Goal: Information Seeking & Learning: Learn about a topic

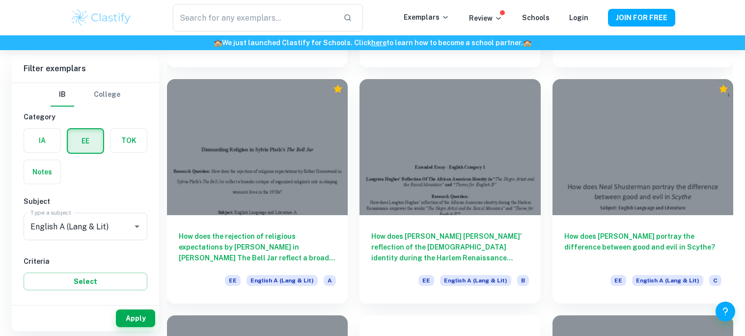
scroll to position [2408, 0]
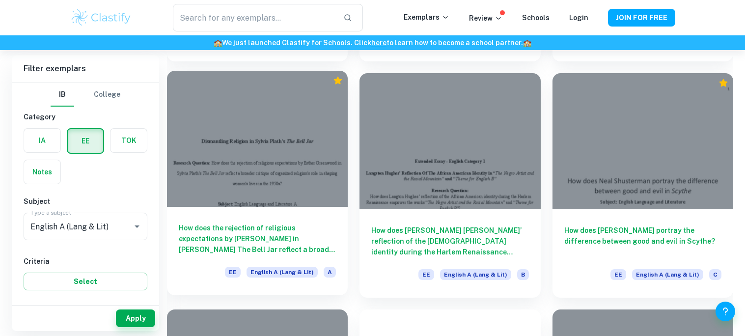
click at [279, 225] on h6 "How does the rejection of religious expectations by Esther Greenwood in Sylvia …" at bounding box center [257, 238] width 157 height 32
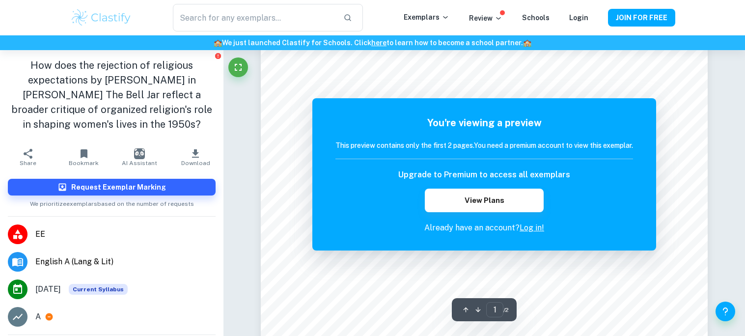
scroll to position [130, 0]
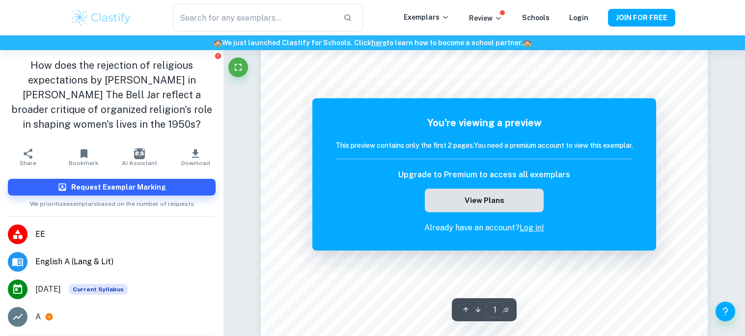
click at [528, 200] on button "View Plans" at bounding box center [484, 200] width 119 height 24
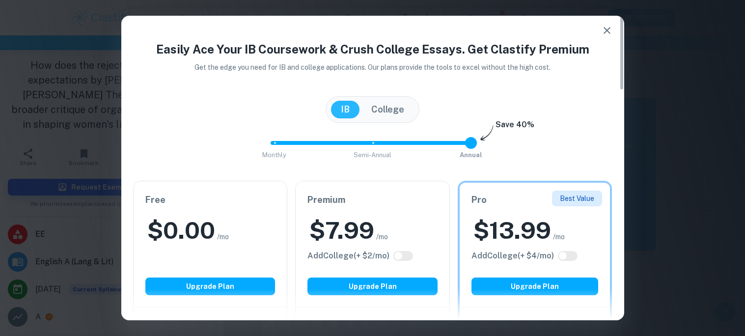
click at [609, 27] on icon "button" at bounding box center [606, 30] width 7 height 7
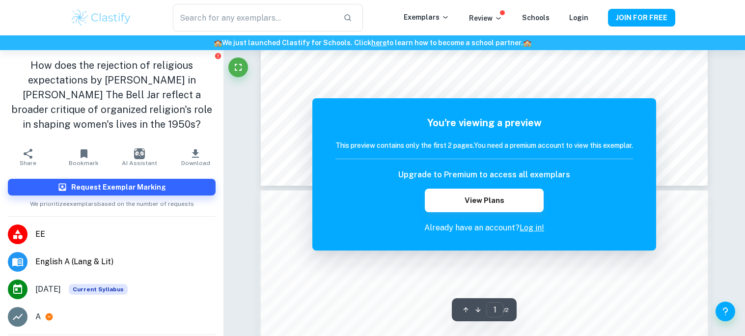
scroll to position [452, 0]
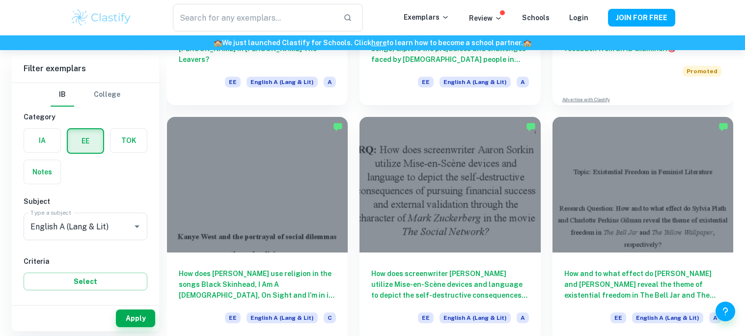
scroll to position [260, 0]
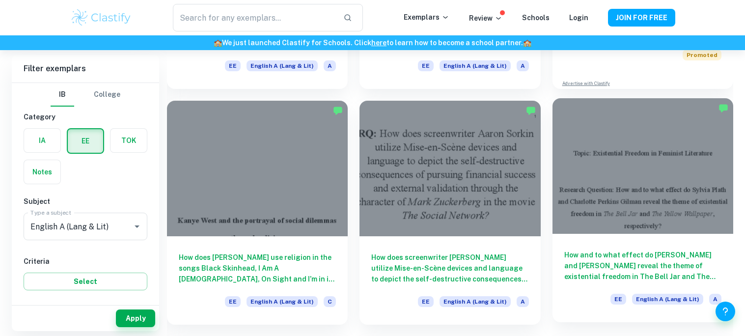
click at [592, 265] on h6 "How and to what effect do [PERSON_NAME] and [PERSON_NAME] reveal the theme of e…" at bounding box center [642, 265] width 157 height 32
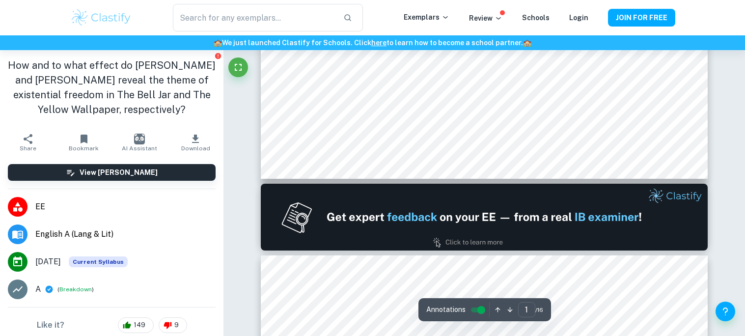
type input "2"
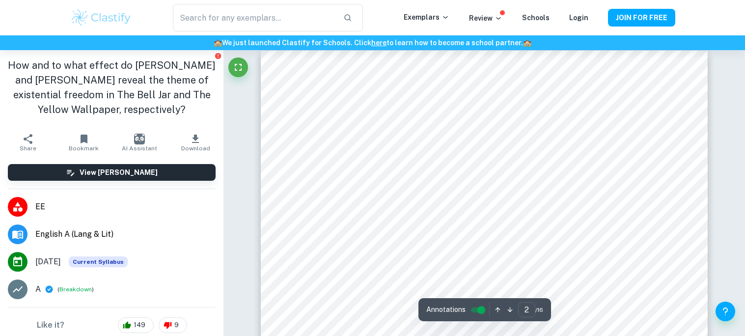
scroll to position [674, 0]
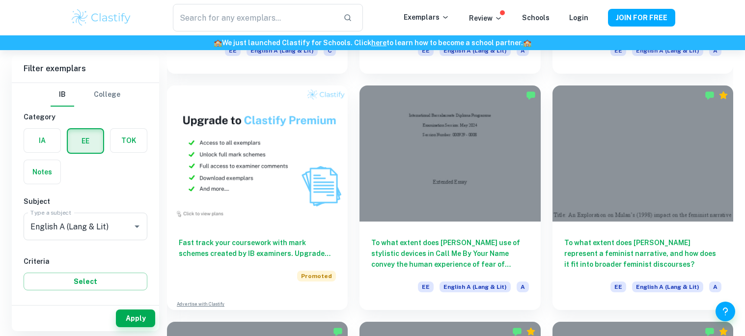
scroll to position [509, 0]
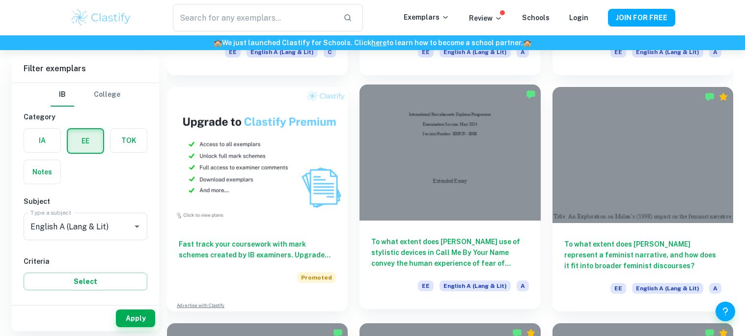
click at [416, 245] on h6 "To what extent does Andre Aciman’s use of stylistic devices in Call Me By Your …" at bounding box center [449, 252] width 157 height 32
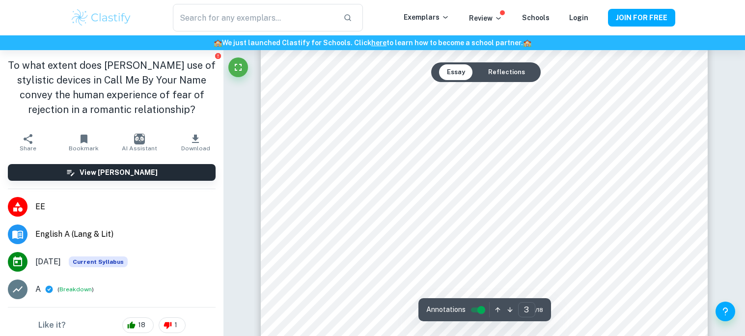
type input "2"
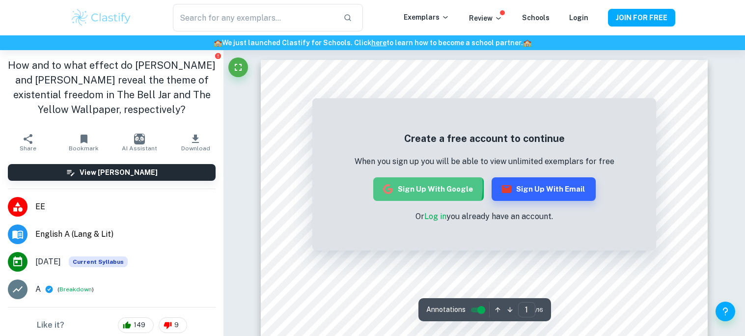
click at [399, 186] on button "Sign up with Google" at bounding box center [428, 189] width 110 height 24
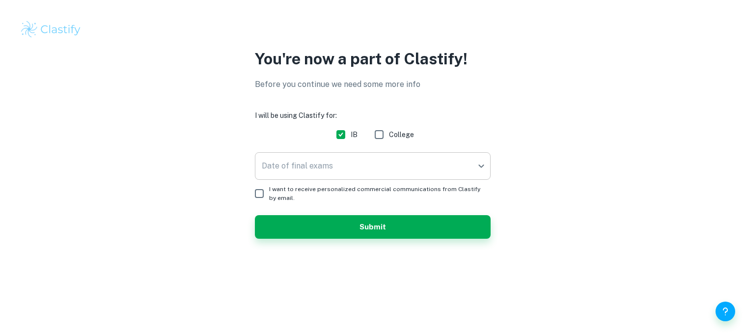
click at [391, 160] on body "We value your privacy We use cookies to enhance your browsing experience, serve…" at bounding box center [372, 168] width 745 height 336
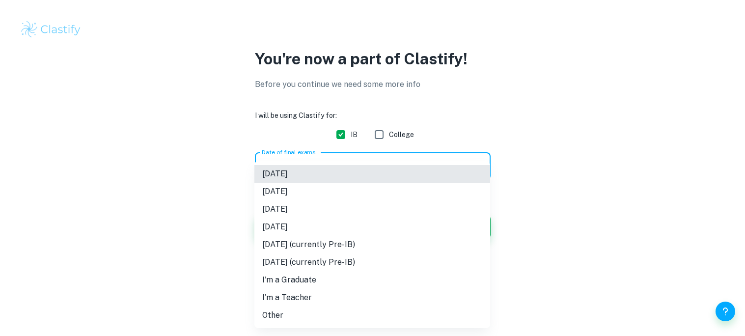
click at [381, 210] on li "[DATE]" at bounding box center [372, 209] width 236 height 18
type input "M26"
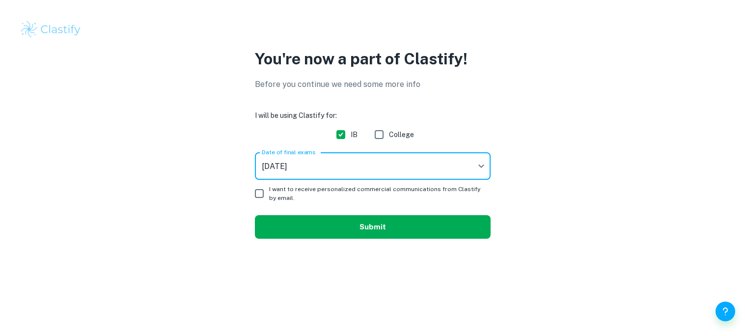
click at [373, 226] on button "Submit" at bounding box center [373, 227] width 236 height 24
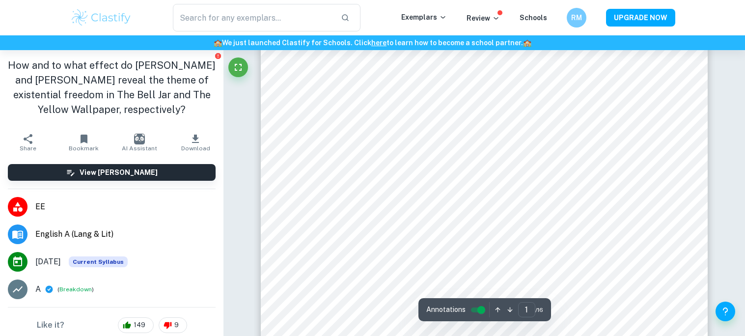
scroll to position [440, 0]
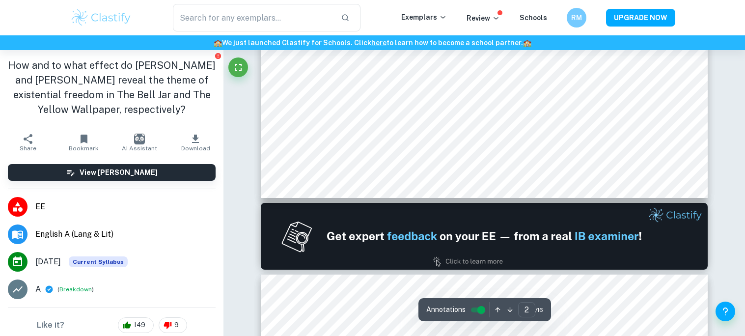
type input "2"
